Goal: Task Accomplishment & Management: Use online tool/utility

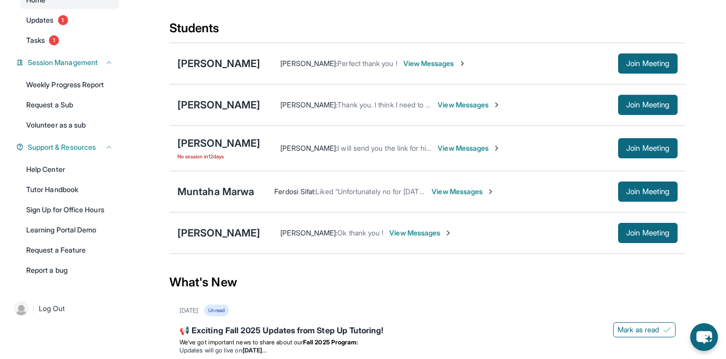
scroll to position [105, 0]
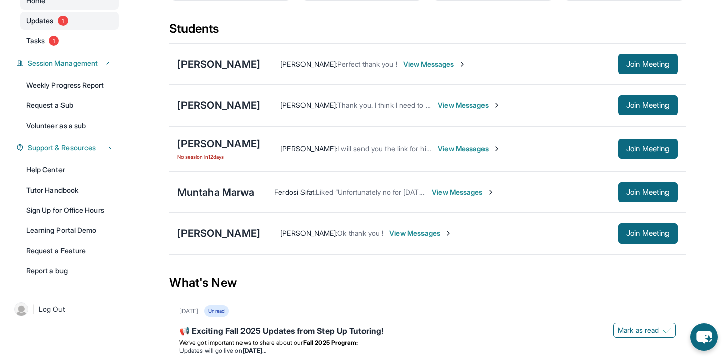
click at [57, 28] on link "Updates 1" at bounding box center [69, 21] width 99 height 18
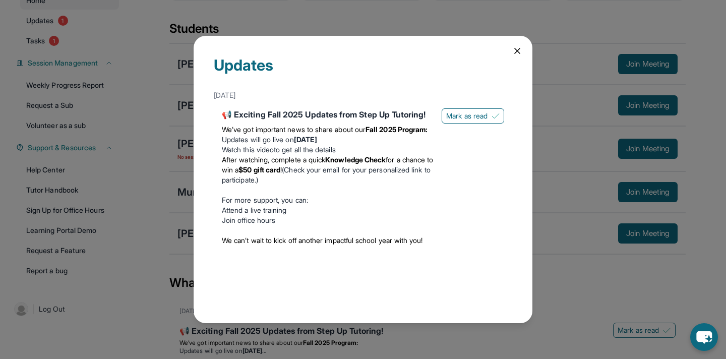
click at [521, 52] on icon at bounding box center [517, 51] width 10 height 10
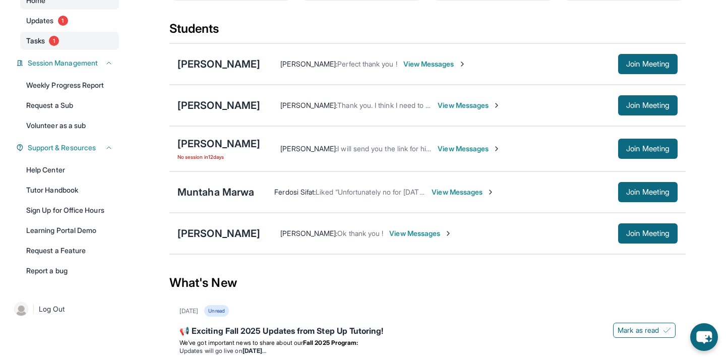
click at [54, 50] on link "Tasks 1" at bounding box center [69, 41] width 99 height 18
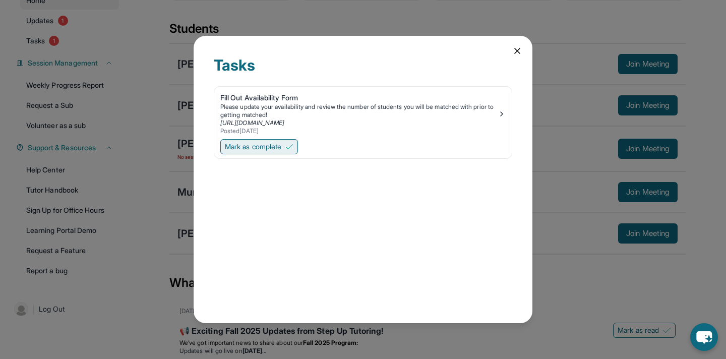
click at [252, 145] on span "Mark as complete" at bounding box center [253, 147] width 56 height 10
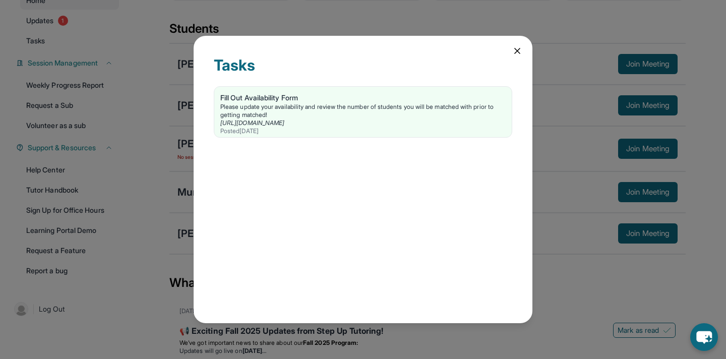
click at [520, 50] on icon at bounding box center [517, 51] width 10 height 10
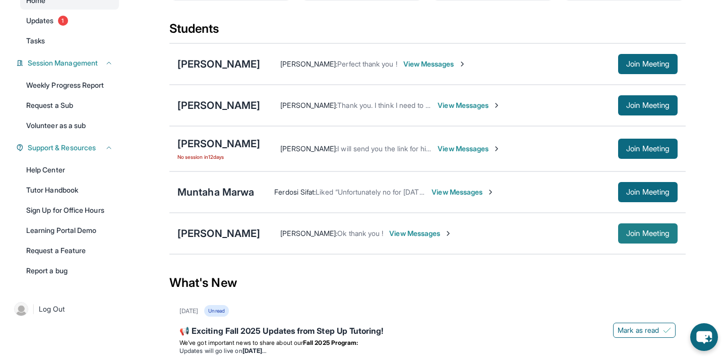
click at [643, 243] on button "Join Meeting" at bounding box center [647, 233] width 59 height 20
click at [634, 234] on button "Join Meeting" at bounding box center [647, 233] width 59 height 20
click at [204, 240] on div "[PERSON_NAME]" at bounding box center [218, 233] width 83 height 14
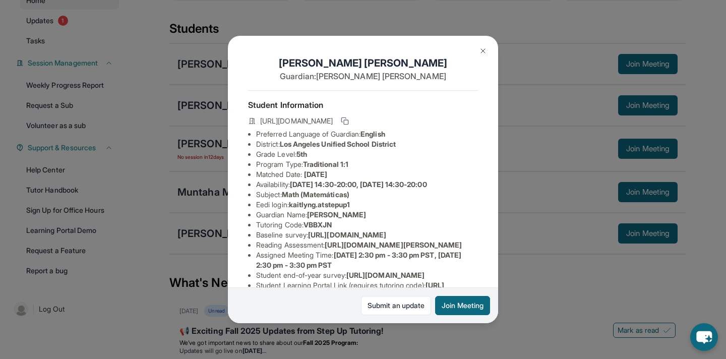
click at [486, 51] on img at bounding box center [483, 51] width 8 height 8
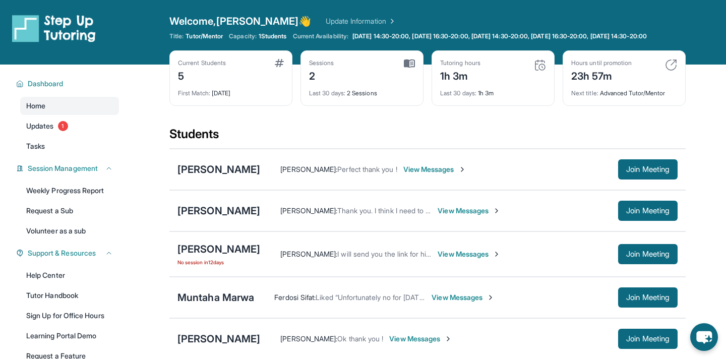
scroll to position [111, 0]
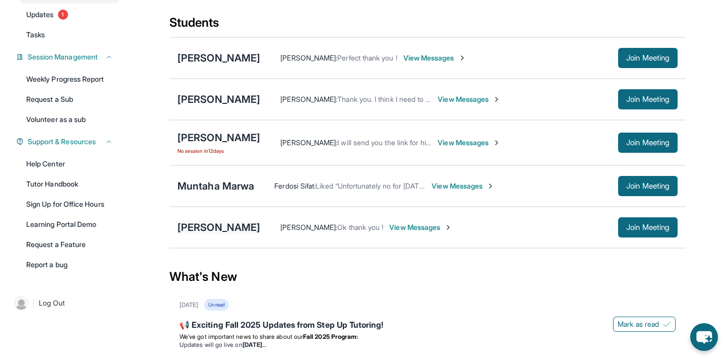
click at [212, 234] on div "[PERSON_NAME]" at bounding box center [218, 227] width 83 height 14
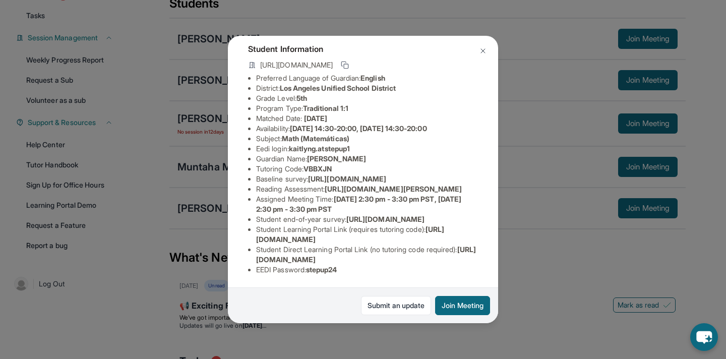
scroll to position [46, 0]
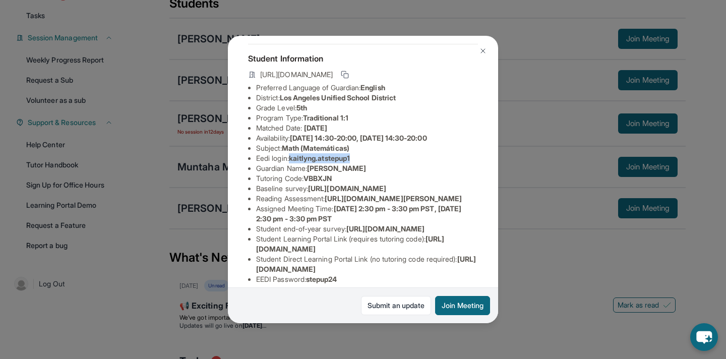
drag, startPoint x: 294, startPoint y: 156, endPoint x: 364, endPoint y: 157, distance: 70.6
click at [365, 158] on li "Eedi login : [PERSON_NAME].atstepup1" at bounding box center [367, 158] width 222 height 10
copy span "kaitlyng.atstepup1"
click at [388, 152] on li "Subject : Math (Matemáticas)" at bounding box center [367, 148] width 222 height 10
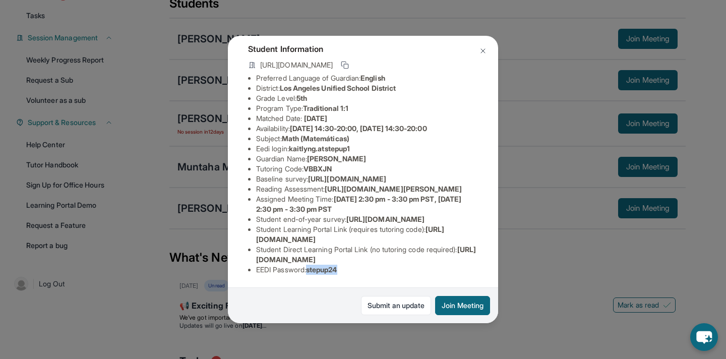
drag, startPoint x: 311, startPoint y: 270, endPoint x: 347, endPoint y: 270, distance: 36.8
click at [348, 270] on li "EEDI Password : stepup24" at bounding box center [367, 270] width 222 height 10
copy span "stepup24"
